Goal: Transaction & Acquisition: Download file/media

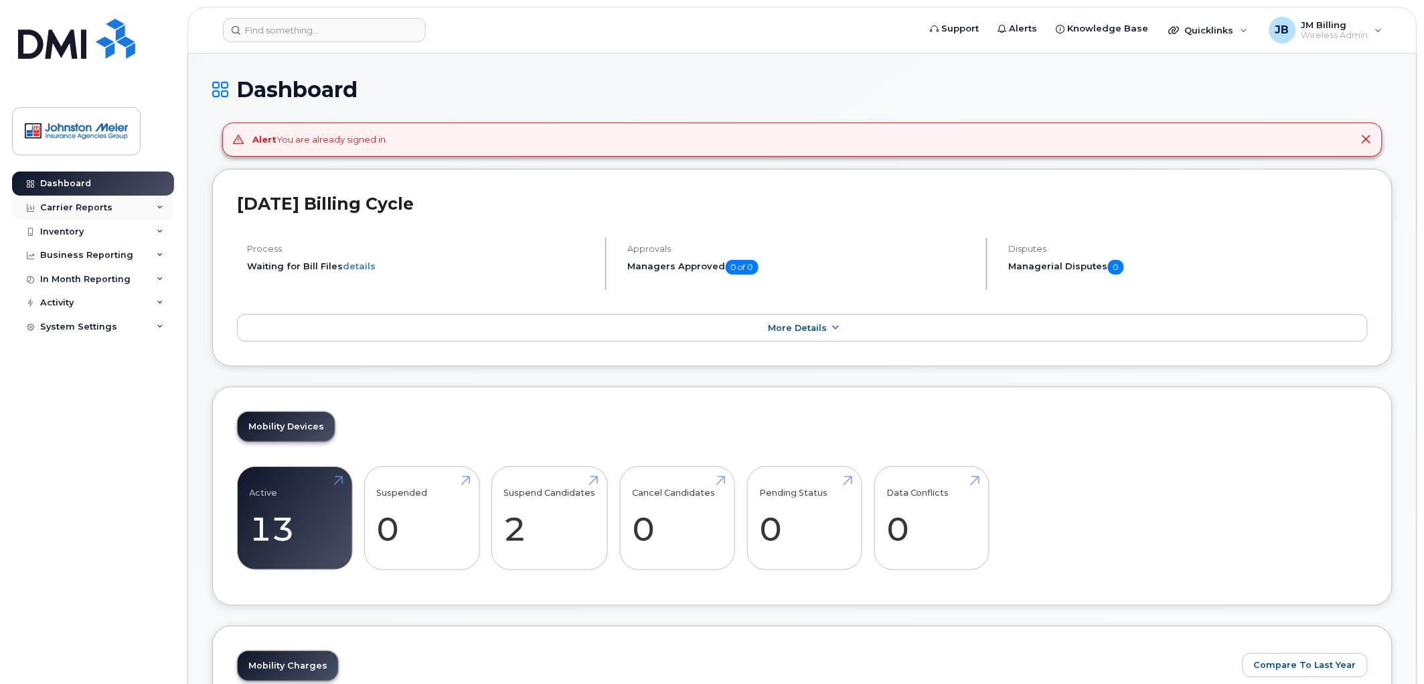
click at [68, 208] on div "Carrier Reports" at bounding box center [76, 207] width 72 height 11
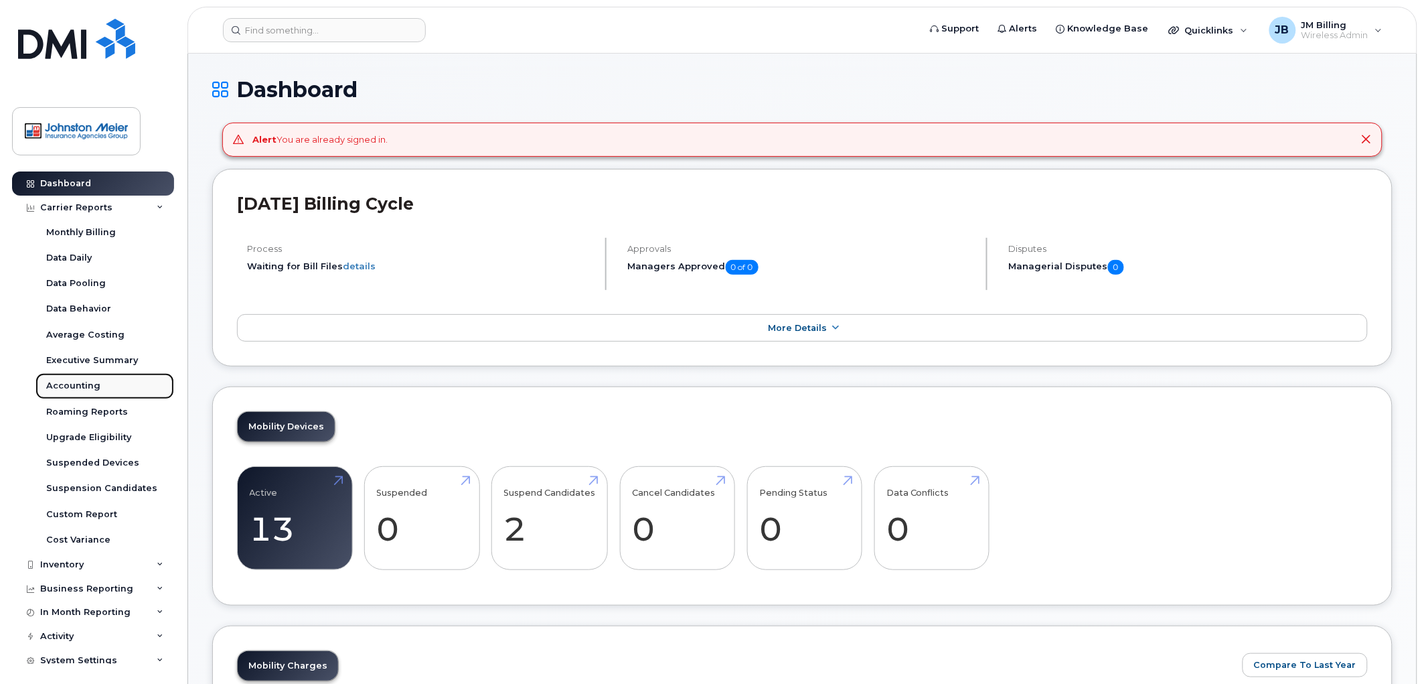
click at [64, 390] on div "Accounting" at bounding box center [73, 386] width 54 height 12
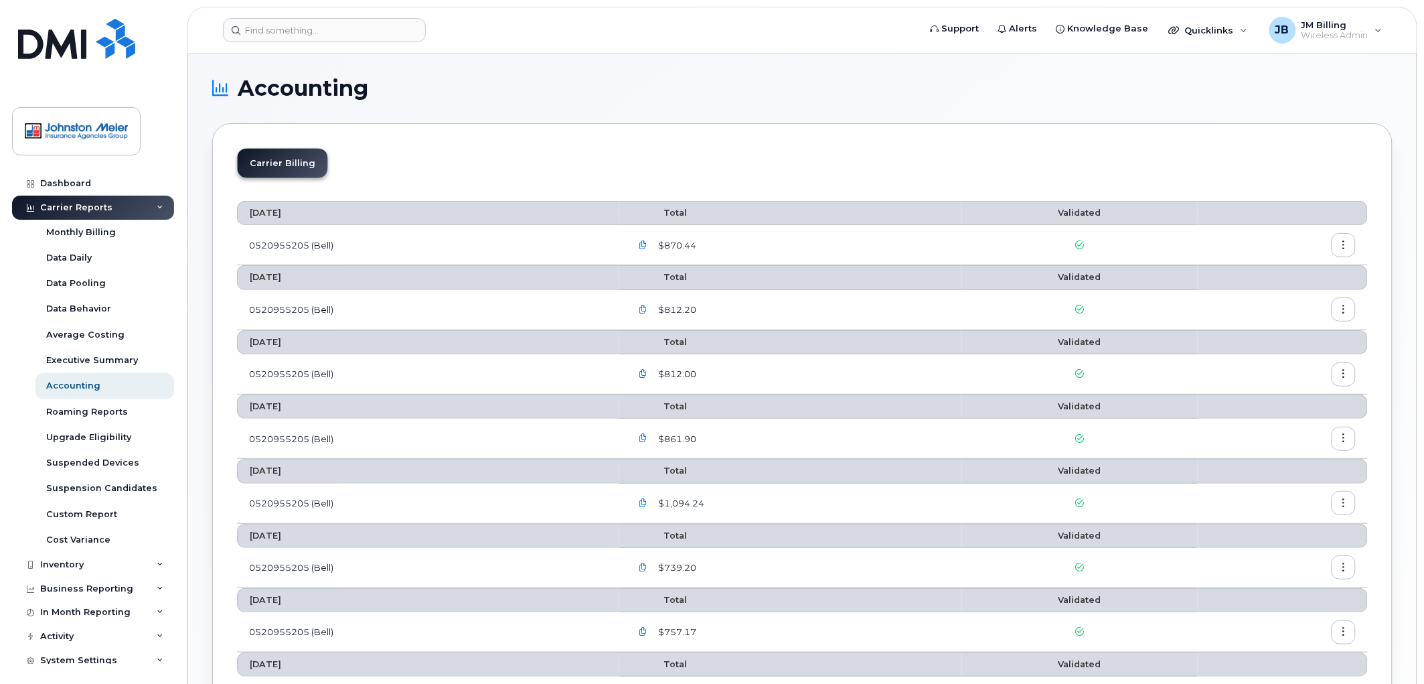
click at [647, 243] on icon "button" at bounding box center [643, 245] width 9 height 9
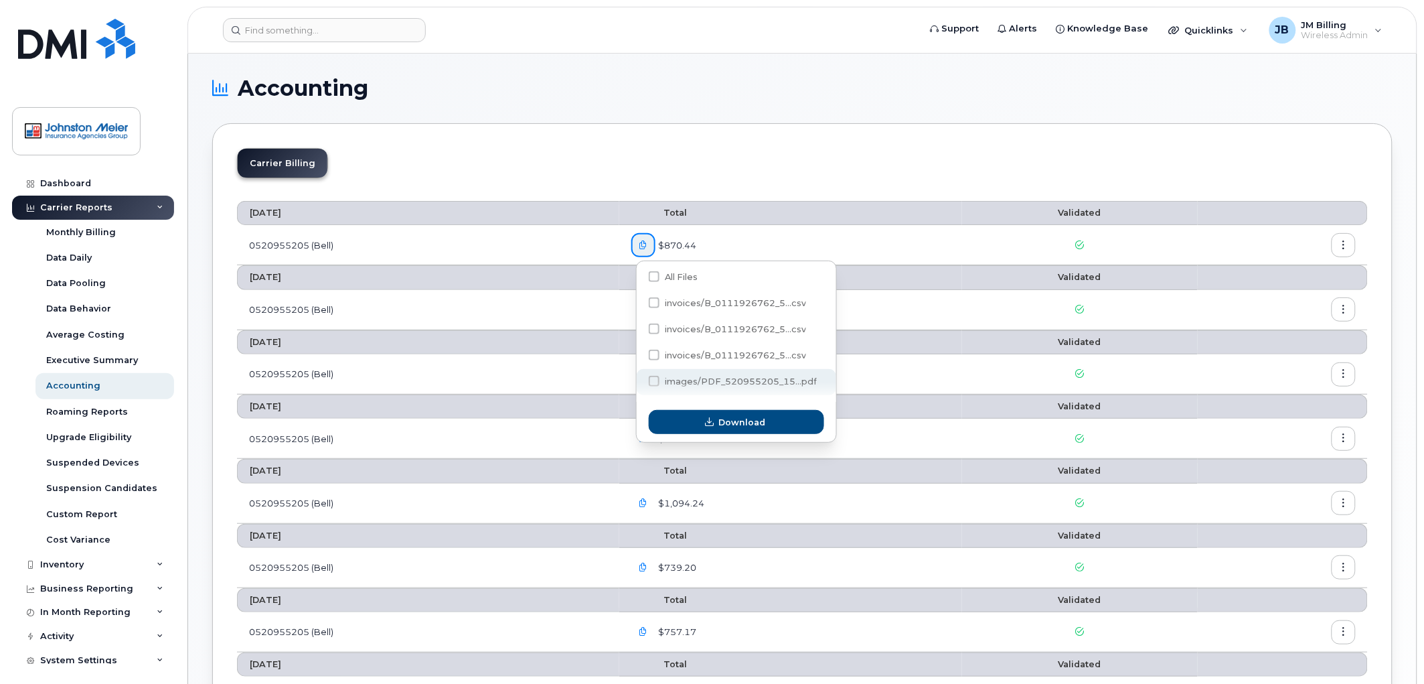
click at [678, 383] on span "images/PDF_520955205_15...pdf" at bounding box center [741, 381] width 152 height 10
click at [639, 383] on input "images/PDF_520955205_15...pdf" at bounding box center [636, 381] width 7 height 7
checkbox input "true"
click at [715, 440] on div "Download" at bounding box center [737, 422] width 200 height 40
click at [715, 425] on span "button" at bounding box center [710, 422] width 13 height 13
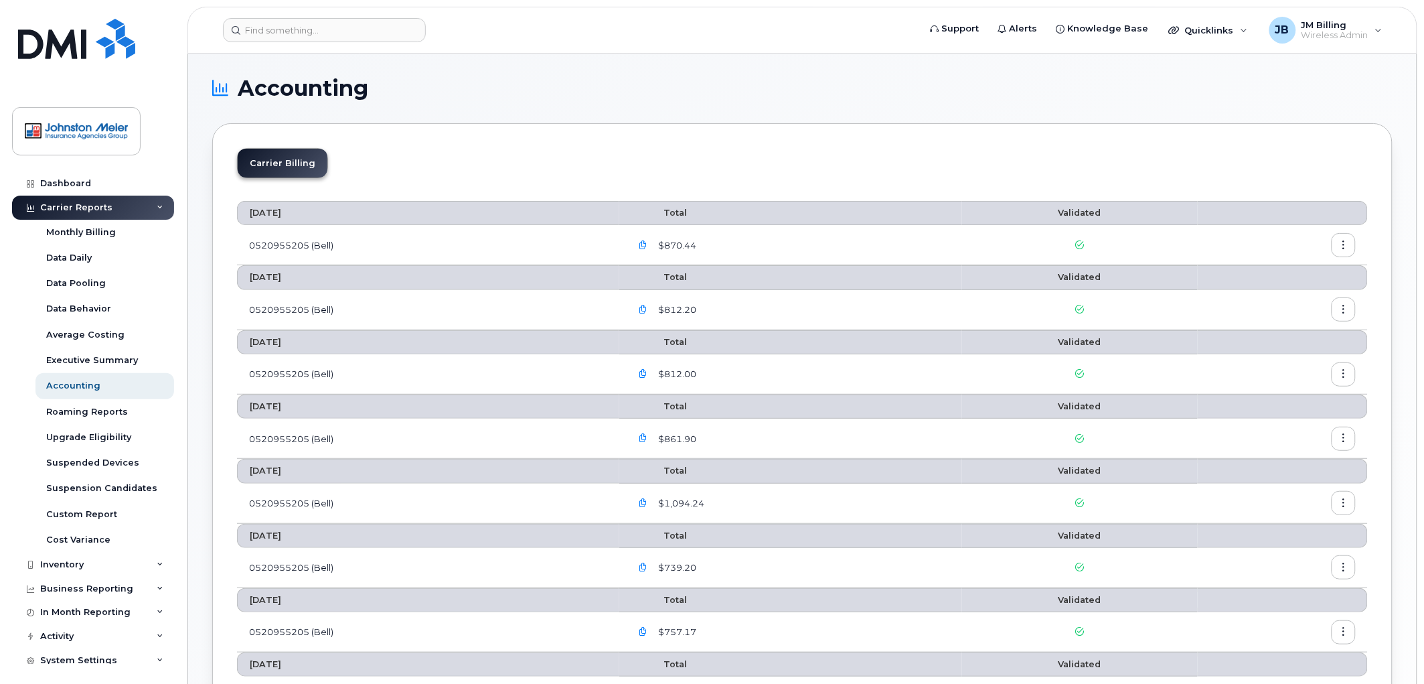
click at [1344, 245] on icon "button" at bounding box center [1344, 245] width 9 height 9
click at [1268, 305] on span "Download" at bounding box center [1283, 300] width 52 height 12
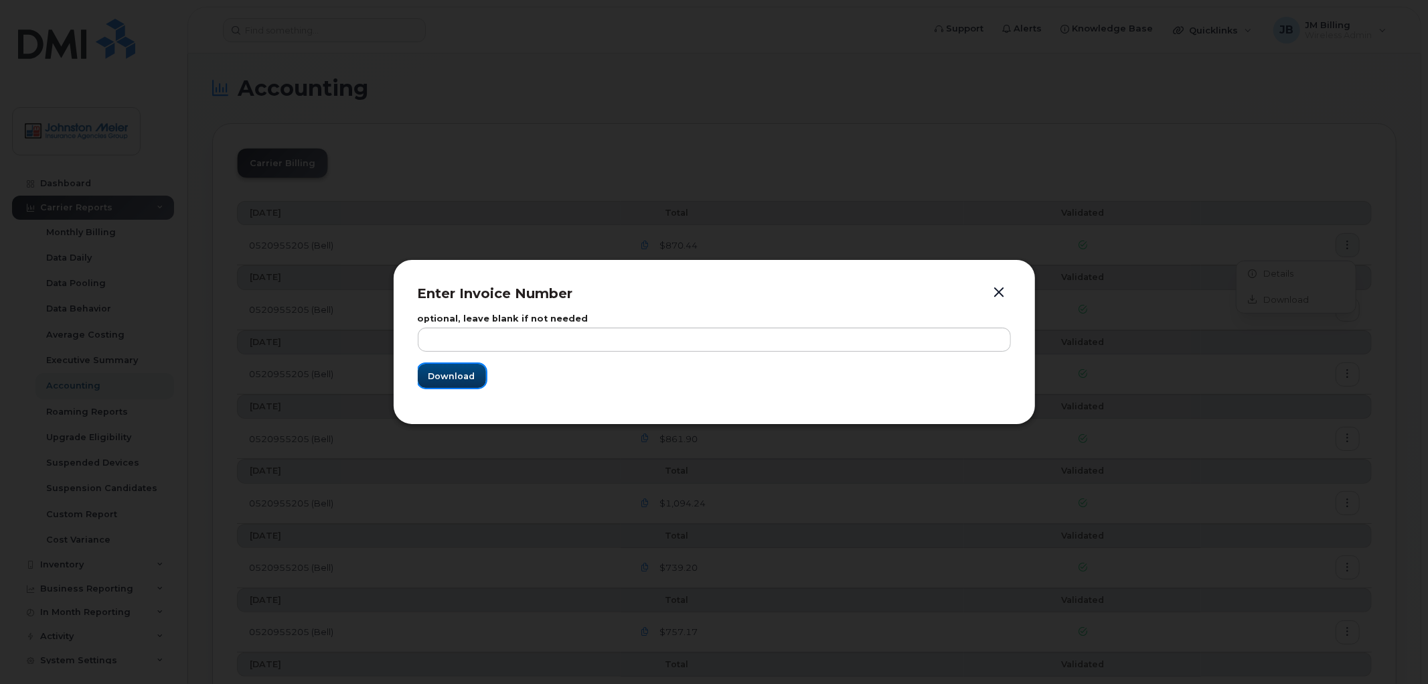
click at [465, 374] on span "Download" at bounding box center [452, 376] width 47 height 13
